Goal: Task Accomplishment & Management: Use online tool/utility

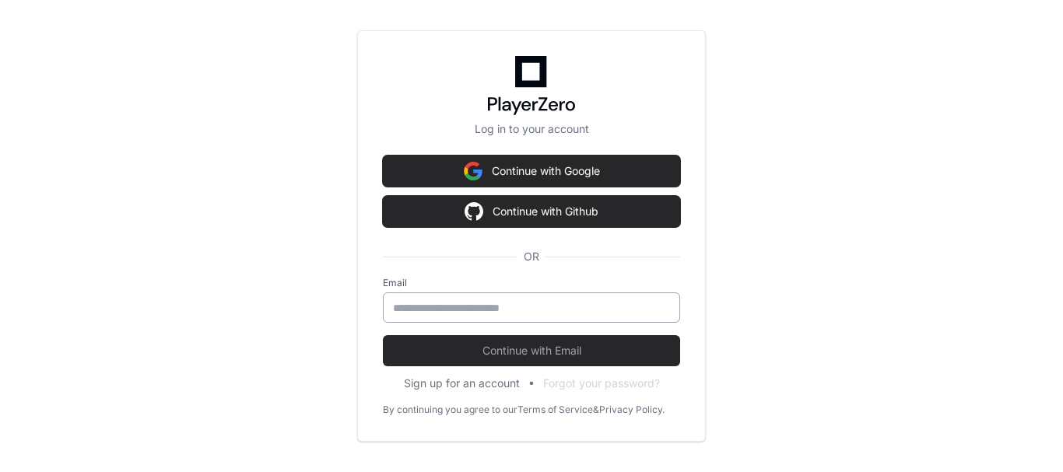
click at [538, 295] on div at bounding box center [531, 308] width 297 height 30
click at [500, 307] on input "email" at bounding box center [531, 308] width 277 height 16
type input "**********"
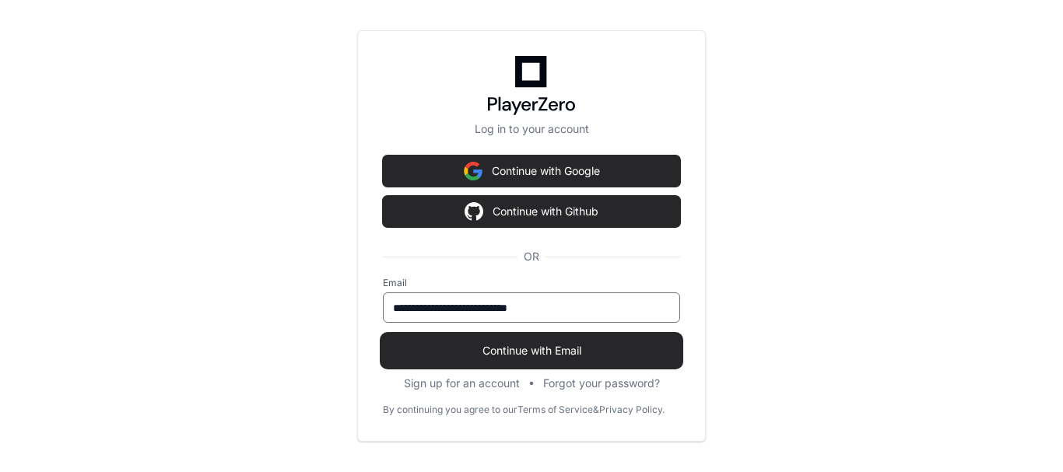
click at [476, 356] on span "Continue with Email" at bounding box center [531, 351] width 297 height 16
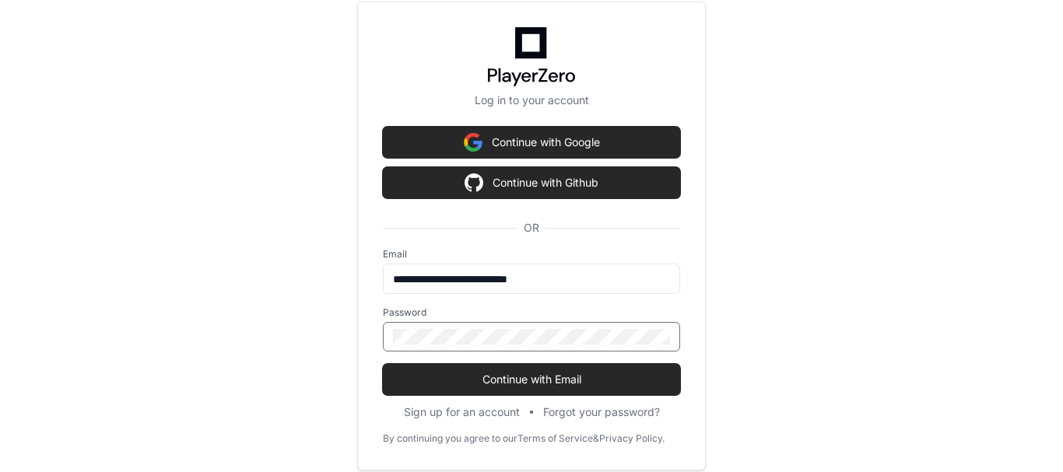
click at [383, 364] on button "Continue with Email" at bounding box center [531, 379] width 297 height 31
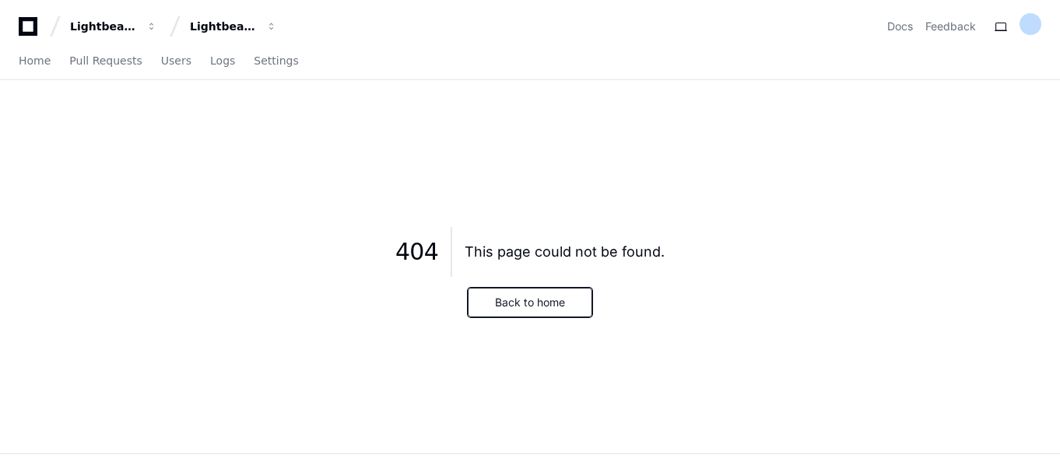
click at [522, 307] on button "Back to home" at bounding box center [530, 303] width 125 height 30
click at [37, 59] on span "Home" at bounding box center [35, 60] width 32 height 9
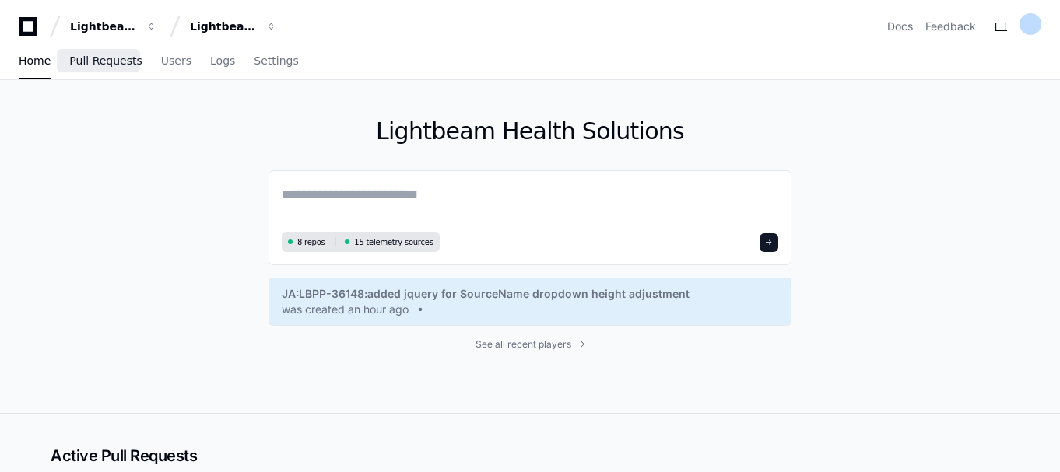
click at [104, 65] on span "Pull Requests" at bounding box center [105, 60] width 72 height 9
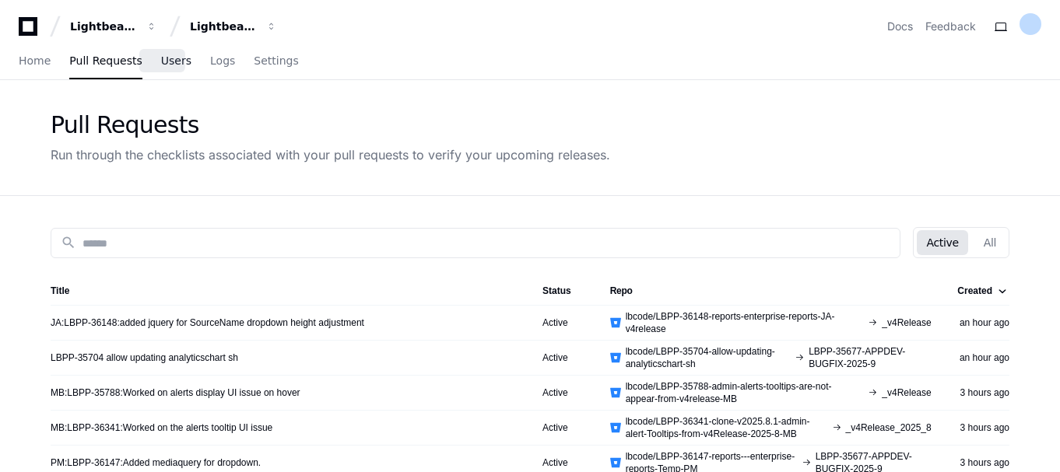
click at [161, 64] on span "Users" at bounding box center [176, 60] width 30 height 9
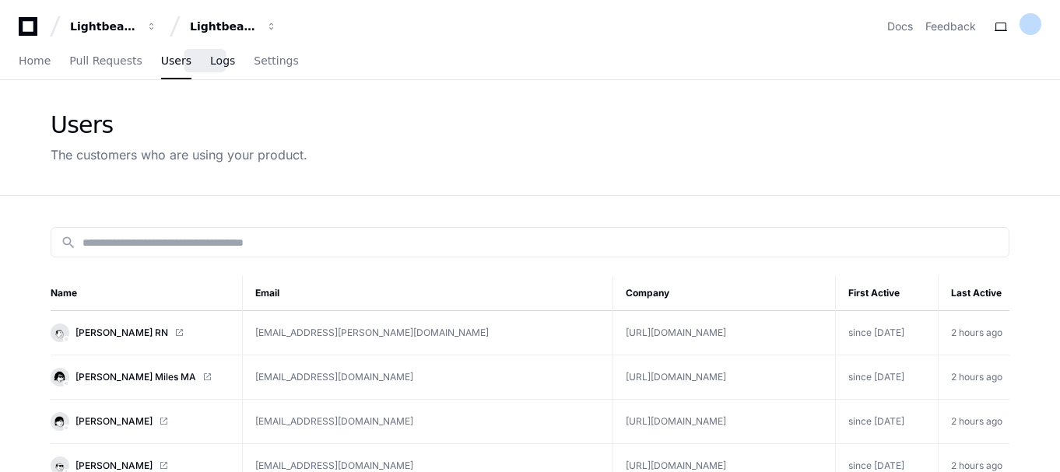
click at [210, 58] on span "Logs" at bounding box center [222, 60] width 25 height 9
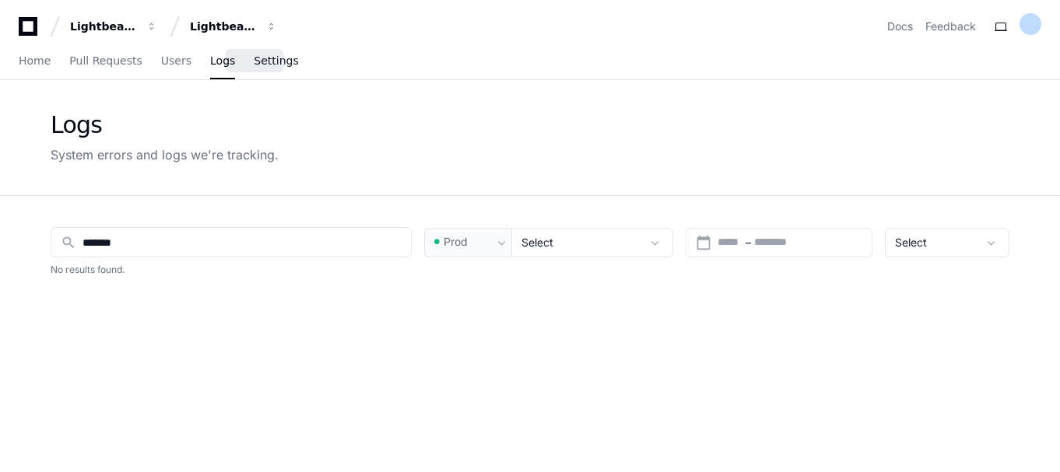
click at [254, 61] on span "Settings" at bounding box center [276, 60] width 44 height 9
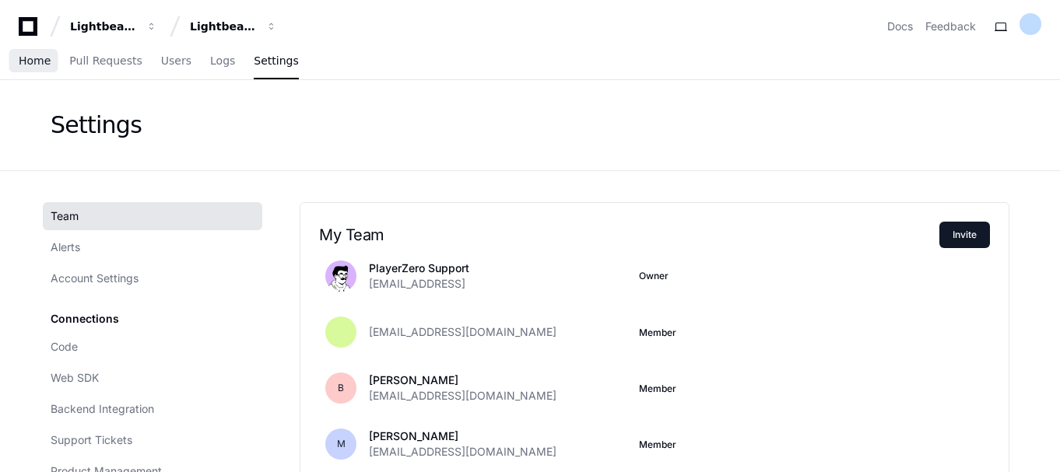
click at [47, 62] on span "Home" at bounding box center [35, 60] width 32 height 9
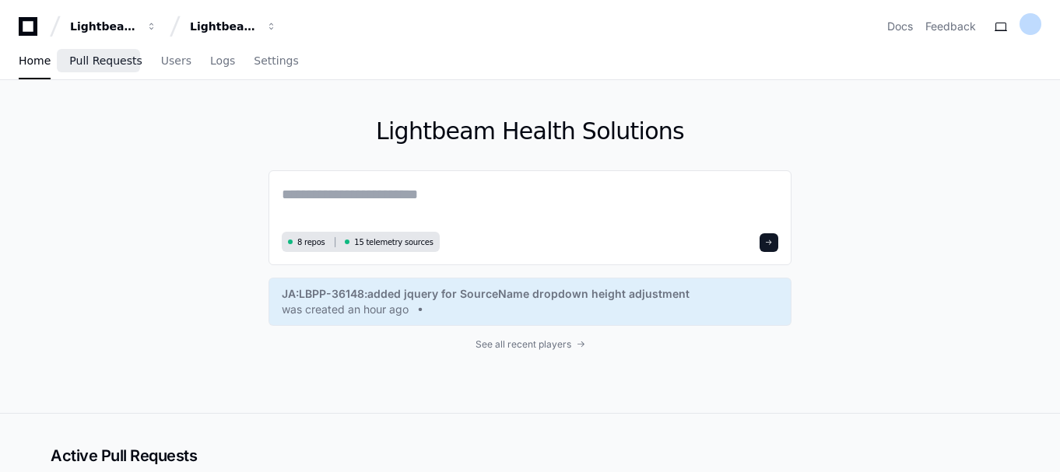
click at [107, 64] on span "Pull Requests" at bounding box center [105, 60] width 72 height 9
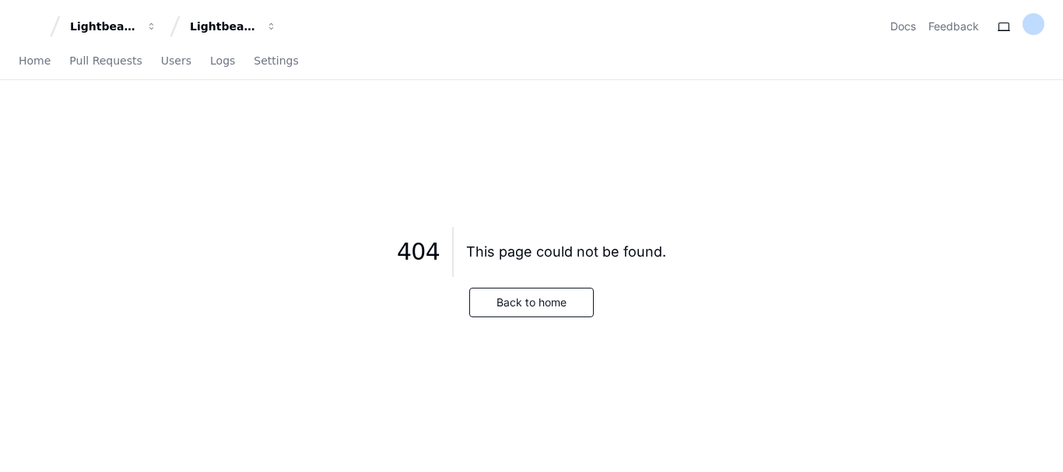
click at [564, 245] on div "This page could not be found." at bounding box center [566, 252] width 200 height 22
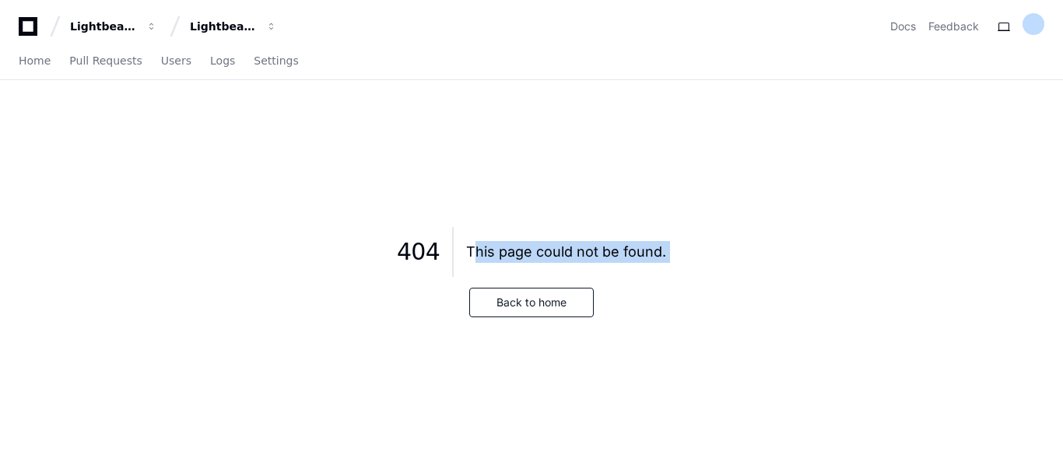
click at [564, 245] on div "This page could not be found." at bounding box center [566, 252] width 200 height 22
click at [32, 23] on icon at bounding box center [27, 26] width 31 height 19
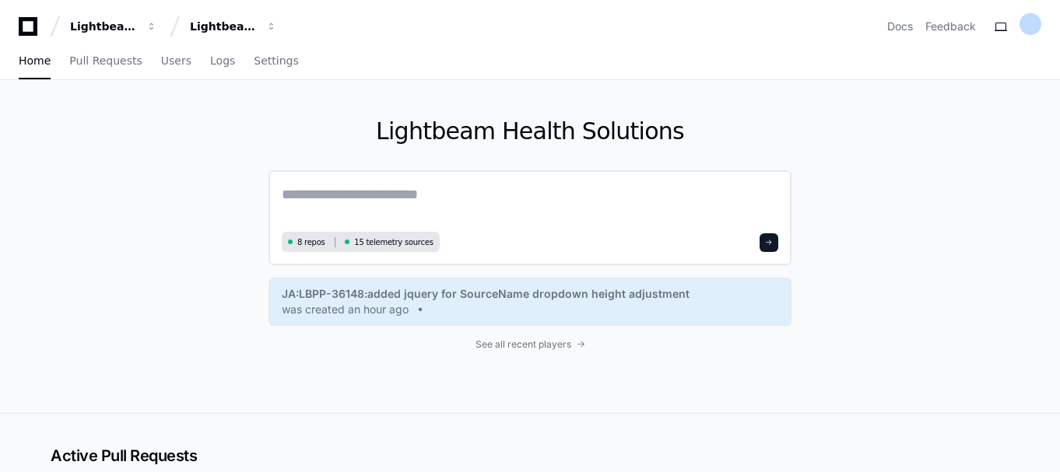
click at [357, 207] on textarea at bounding box center [530, 206] width 497 height 44
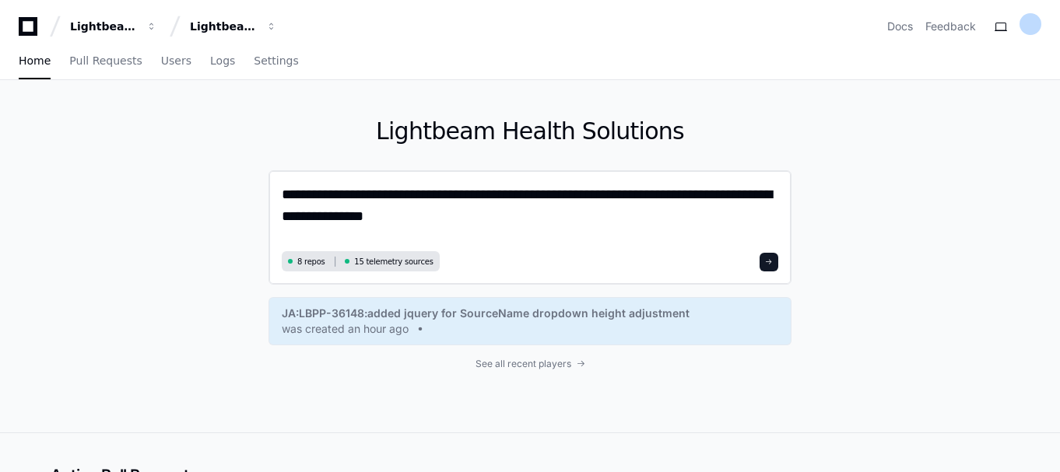
click at [710, 192] on textarea "**********" at bounding box center [530, 215] width 497 height 63
click at [354, 217] on textarea "**********" at bounding box center [530, 215] width 497 height 63
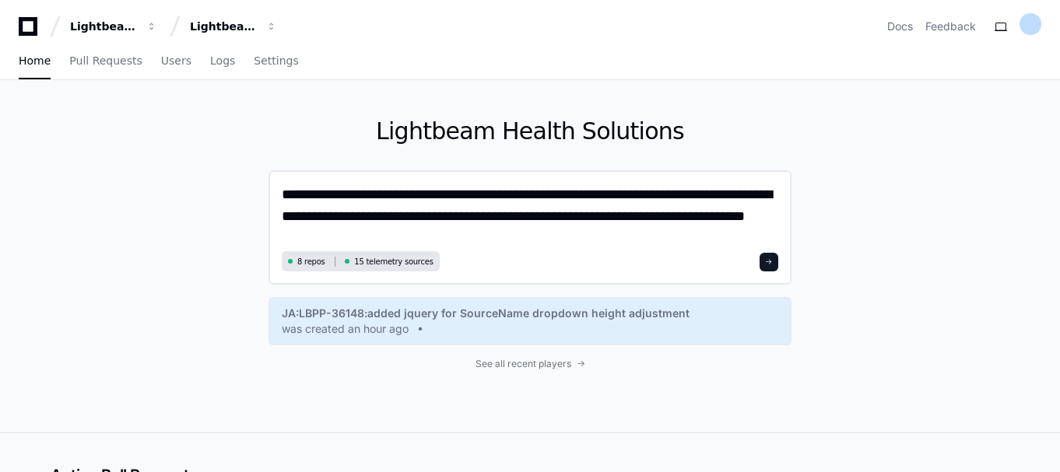
type textarea "**********"
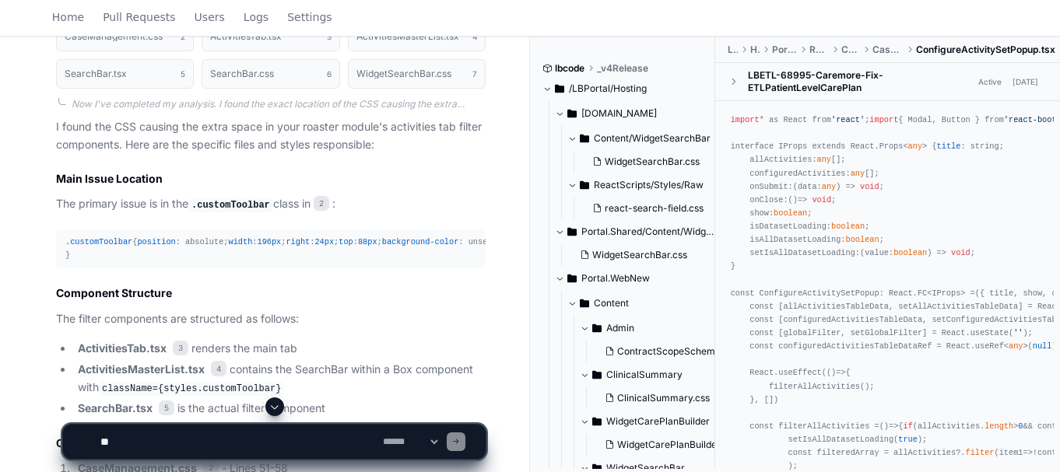
scroll to position [828, 0]
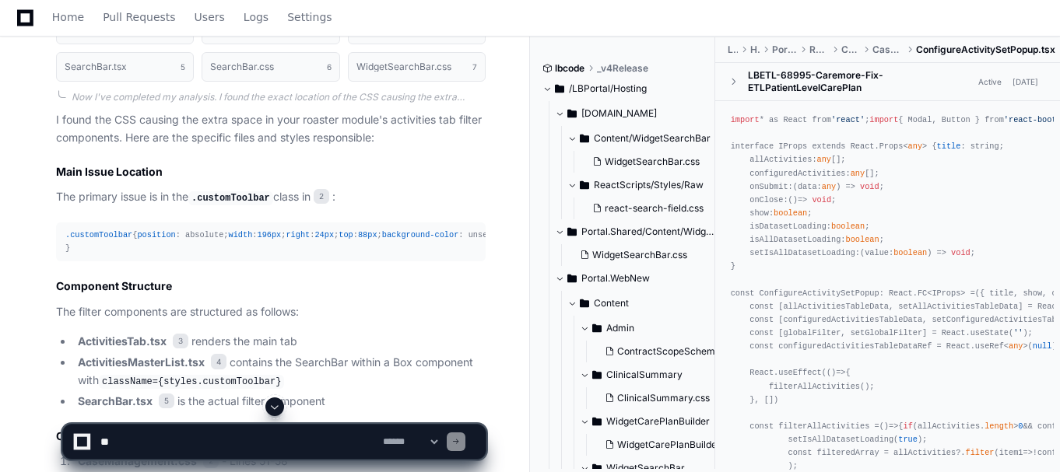
click at [104, 231] on span ".customToolbar" at bounding box center [98, 234] width 67 height 9
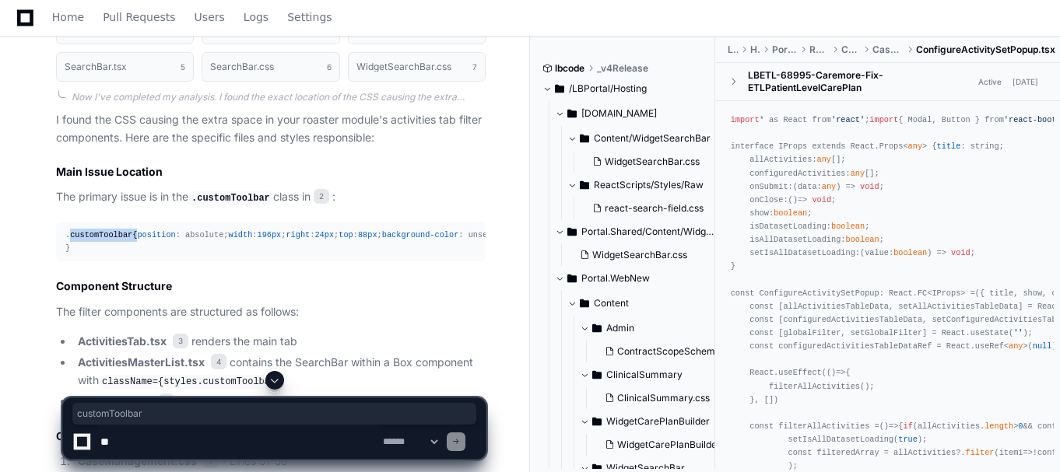
copy div "customToolbar"
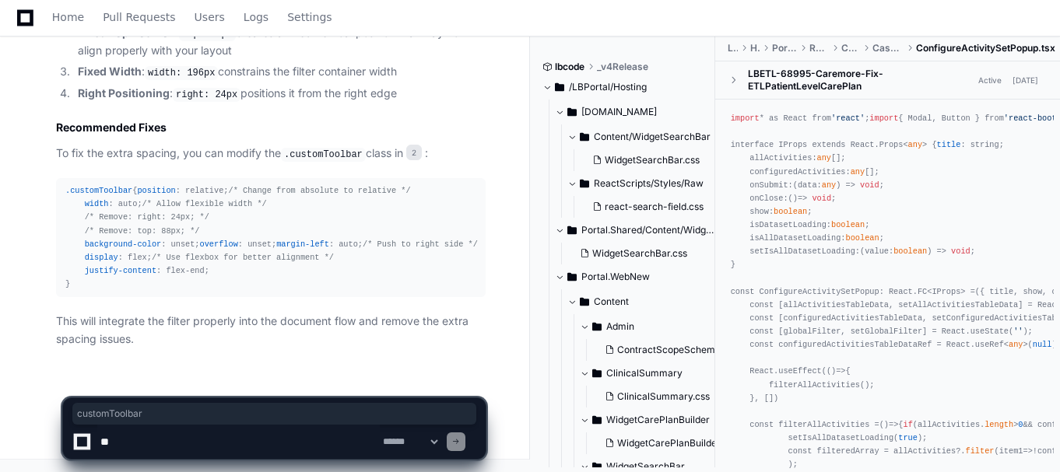
scroll to position [1513, 0]
